Goal: Information Seeking & Learning: Find specific fact

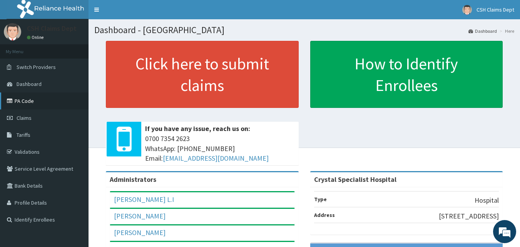
click at [34, 100] on link "PA Code" at bounding box center [44, 100] width 89 height 17
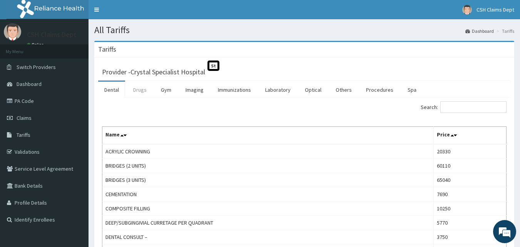
click at [139, 90] on link "Drugs" at bounding box center [140, 90] width 26 height 16
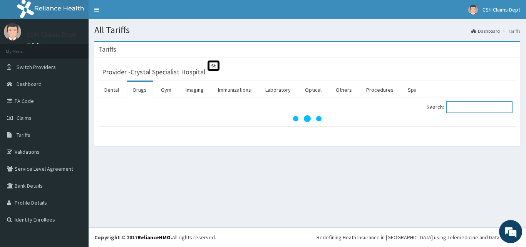
click at [466, 109] on input "Search:" at bounding box center [479, 107] width 66 height 12
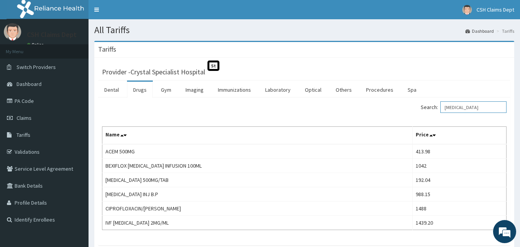
scroll to position [51, 0]
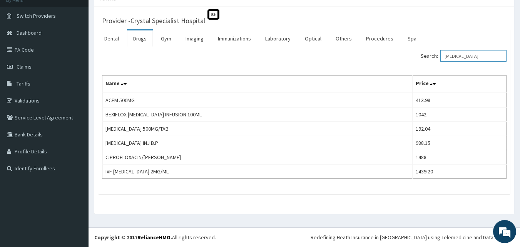
type input "[MEDICAL_DATA]"
click at [195, 39] on link "Imaging" at bounding box center [194, 38] width 30 height 16
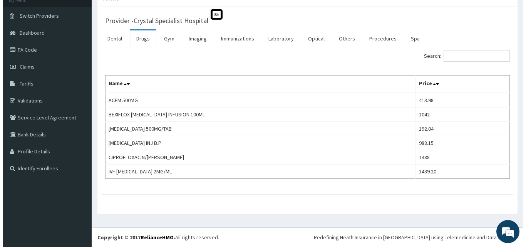
scroll to position [0, 0]
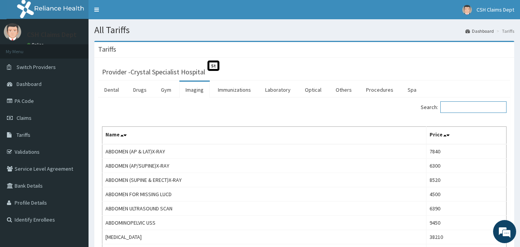
click at [462, 105] on input "Search:" at bounding box center [473, 107] width 66 height 12
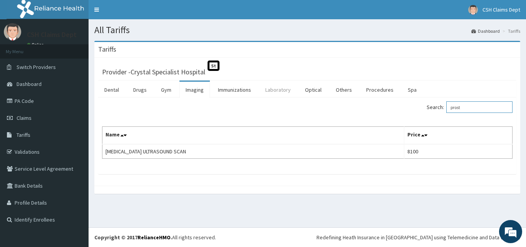
type input "prost"
click at [283, 90] on link "Laboratory" at bounding box center [278, 90] width 38 height 16
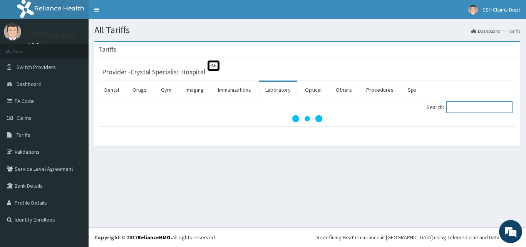
click at [467, 106] on input "Search:" at bounding box center [479, 107] width 66 height 12
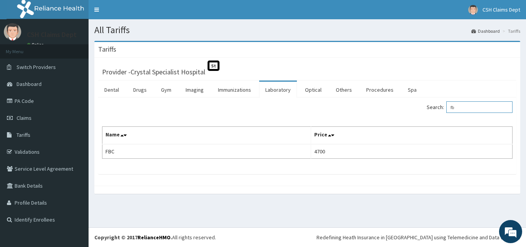
type input "f"
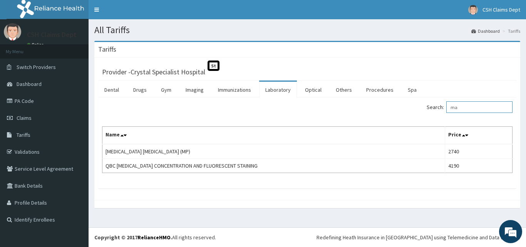
type input "m"
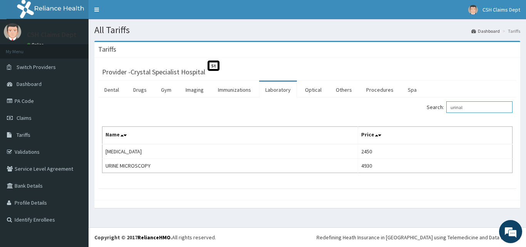
drag, startPoint x: 477, startPoint y: 109, endPoint x: 465, endPoint y: 109, distance: 12.3
click at [465, 109] on input "urinal" at bounding box center [479, 107] width 66 height 12
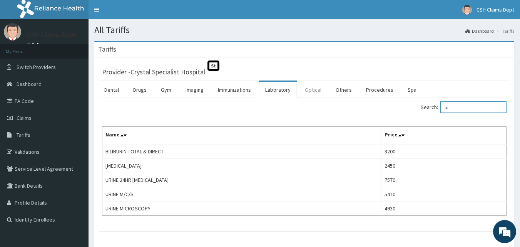
type input "u"
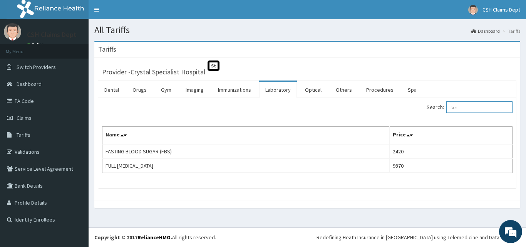
type input "fast"
click at [35, 104] on link "PA Code" at bounding box center [44, 100] width 89 height 17
